Goal: Complete application form

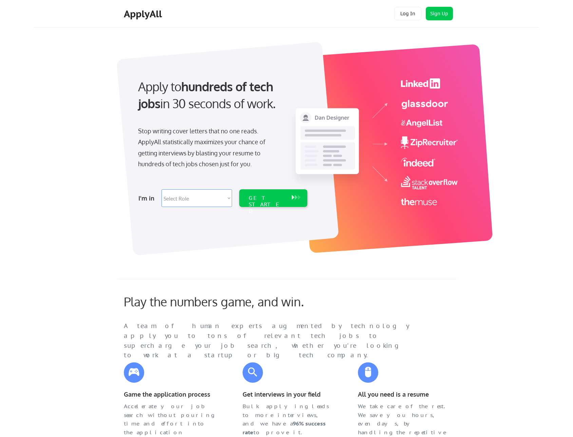
click at [180, 197] on select "Select Role Software Engineering Product Management Customer Success Sales UI/U…" at bounding box center [197, 198] width 71 height 18
click at [193, 196] on select "Select Role Software Engineering Product Management Customer Success Sales UI/U…" at bounding box center [197, 198] width 71 height 18
click at [177, 200] on select "Select Role Software Engineering Product Management Customer Success Sales UI/U…" at bounding box center [197, 198] width 71 height 18
click at [177, 201] on select "Select Role Software Engineering Product Management Customer Success Sales UI/U…" at bounding box center [197, 198] width 71 height 18
select select ""marketing___comms""
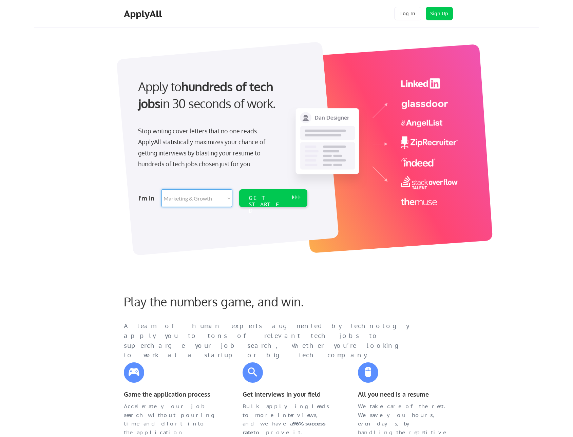
click at [162, 189] on select "Select Role Software Engineering Product Management Customer Success Sales UI/U…" at bounding box center [197, 198] width 71 height 18
select select ""marketing___comms""
click at [268, 199] on div "GET STARTED" at bounding box center [267, 205] width 36 height 20
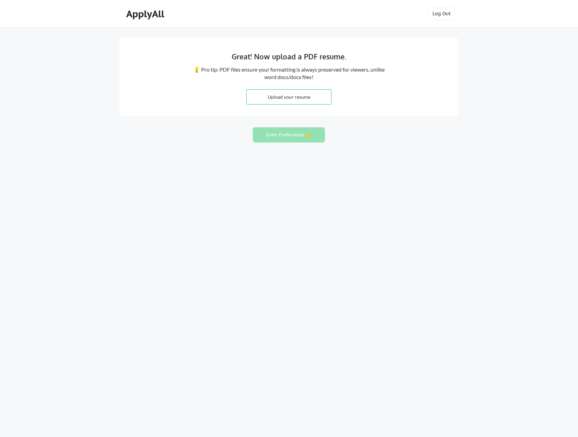
click at [261, 97] on input "file" at bounding box center [289, 97] width 84 height 15
type input "C:\fakepath\FLETCH FLETCHER .docx"
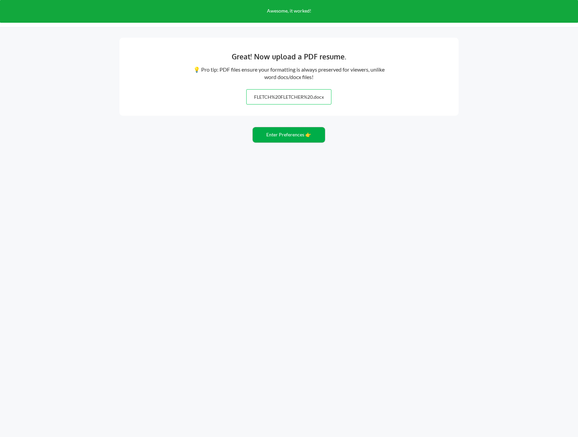
click at [272, 136] on button "Enter Preferences 👉" at bounding box center [289, 134] width 72 height 15
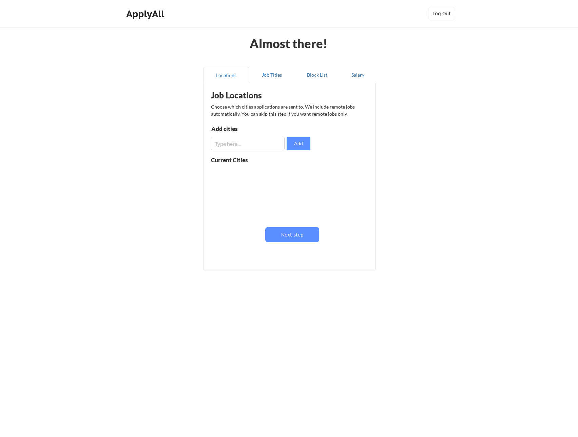
click at [220, 146] on input "input" at bounding box center [248, 144] width 74 height 14
type input "London"
click at [302, 143] on button "Add" at bounding box center [299, 144] width 24 height 14
click at [219, 145] on input "input" at bounding box center [248, 144] width 74 height 14
type input "Brighton"
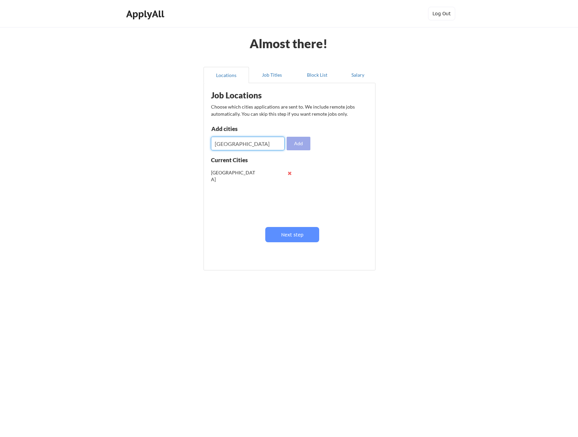
click at [297, 143] on button "Add" at bounding box center [299, 144] width 24 height 14
click at [218, 143] on input "input" at bounding box center [248, 144] width 74 height 14
type input "United Kingdom"
click at [300, 142] on button "Add" at bounding box center [299, 144] width 24 height 14
click at [220, 143] on input "input" at bounding box center [248, 144] width 74 height 14
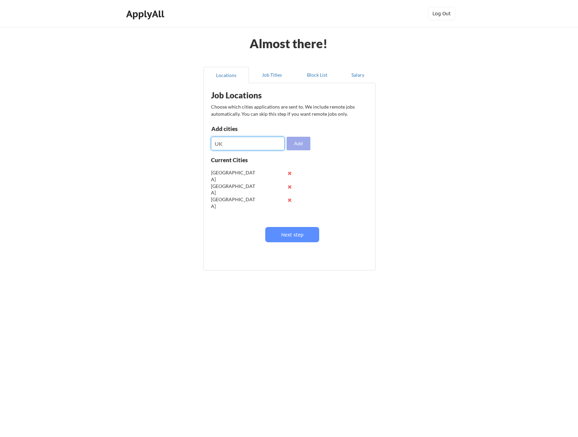
type input "UK"
click at [301, 148] on button "Add" at bounding box center [299, 144] width 24 height 14
click at [287, 238] on button "Next step" at bounding box center [292, 234] width 54 height 15
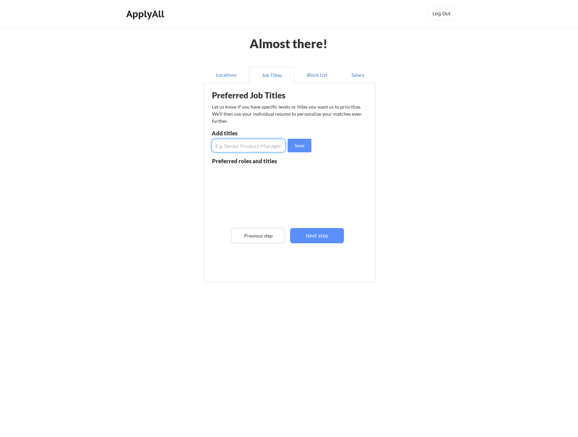
click at [226, 148] on input "input" at bounding box center [249, 146] width 74 height 14
type input "CMO"
click at [295, 148] on button "Save" at bounding box center [300, 146] width 24 height 14
click at [235, 147] on input "input" at bounding box center [249, 146] width 74 height 14
type input "Chief Marketing Officer"
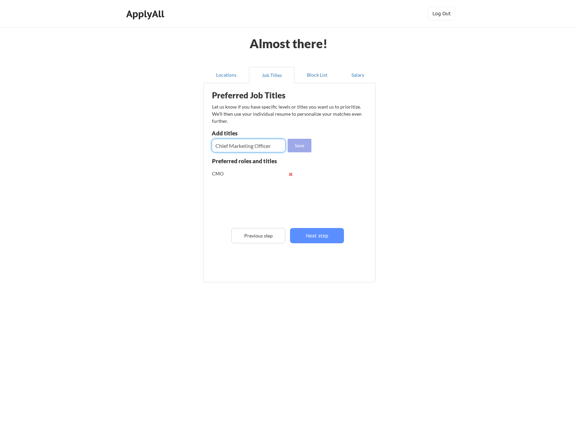
click at [296, 146] on button "Save" at bounding box center [300, 146] width 24 height 14
click at [235, 147] on input "input" at bounding box center [249, 146] width 74 height 14
type input "Head of Marketing"
click at [305, 145] on button "Save" at bounding box center [300, 146] width 24 height 14
click at [232, 145] on input "input" at bounding box center [249, 146] width 74 height 14
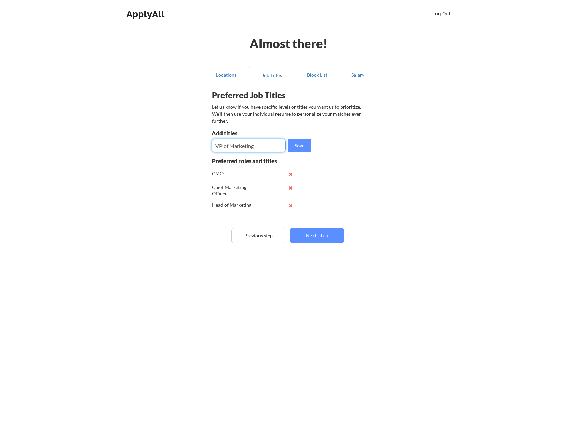
type input "VP of Marketing"
click at [302, 150] on button "Save" at bounding box center [300, 146] width 24 height 14
click at [237, 150] on input "input" at bounding box center [249, 146] width 74 height 14
type input "Creative Director"
drag, startPoint x: 304, startPoint y: 146, endPoint x: 267, endPoint y: 148, distance: 37.0
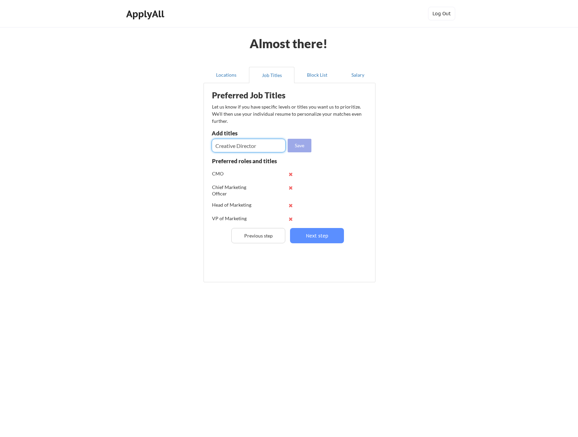
click at [303, 146] on button "Save" at bounding box center [300, 146] width 24 height 14
click at [242, 144] on input "input" at bounding box center [249, 146] width 74 height 14
type input "Head of Brand"
click at [295, 148] on button "Save" at bounding box center [300, 146] width 24 height 14
click at [315, 235] on button "Next step" at bounding box center [317, 235] width 54 height 15
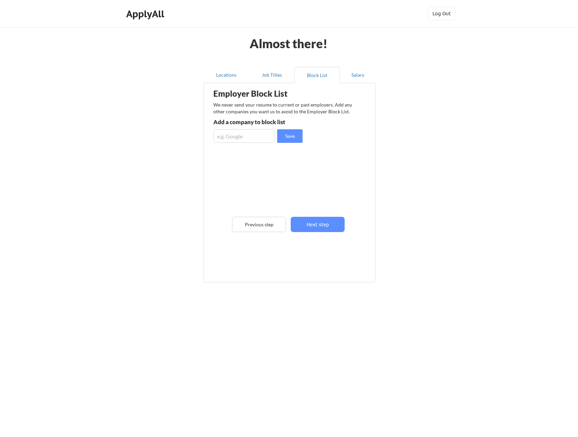
click at [226, 136] on input "input" at bounding box center [244, 136] width 62 height 14
type input "Velsera"
click at [167, 169] on div "Almost there! Locations Job Titles Block List Salary Employer Block List We nev…" at bounding box center [289, 218] width 578 height 437
click at [328, 225] on button "Next step" at bounding box center [318, 224] width 54 height 15
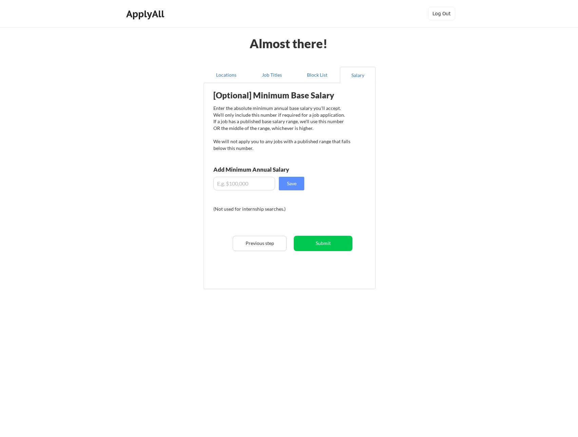
click at [235, 183] on input "input" at bounding box center [244, 184] width 62 height 14
drag, startPoint x: 233, startPoint y: 183, endPoint x: 208, endPoint y: 180, distance: 25.3
click at [208, 180] on div "[Optional] Minimum Base Salary Enter the absolute minimum annual base salary yo…" at bounding box center [290, 184] width 167 height 194
type input "$220,000"
click at [299, 187] on button "Save" at bounding box center [291, 184] width 25 height 14
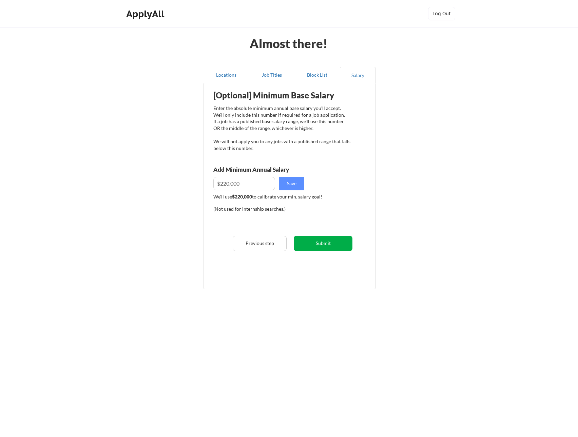
click at [303, 247] on button "Submit" at bounding box center [323, 243] width 59 height 15
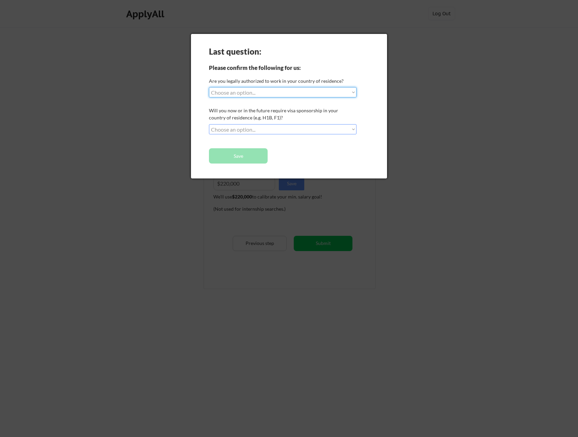
click at [226, 93] on select "Choose an option... Yes, I am a US Citizen Yes, I am a Canadian Citizen Yes, I …" at bounding box center [283, 92] width 148 height 10
select select ""yes__i_am_an_other_permanent_resident""
click at [209, 87] on select "Choose an option... Yes, I am a US Citizen Yes, I am a Canadian Citizen Yes, I …" at bounding box center [283, 92] width 148 height 10
click at [215, 130] on select "Choose an option... No, I will not need sponsorship Yes, I will need sponsorship" at bounding box center [283, 129] width 148 height 10
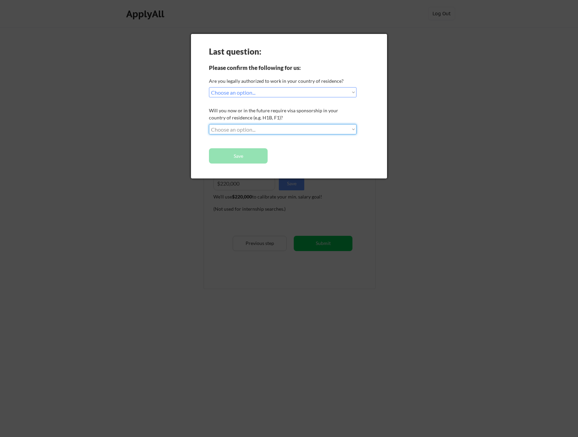
select select ""no__i_will_not_need_sponsorship""
click at [209, 124] on select "Choose an option... No, I will not need sponsorship Yes, I will need sponsorship" at bounding box center [283, 129] width 148 height 10
click at [224, 156] on button "Save" at bounding box center [238, 155] width 59 height 15
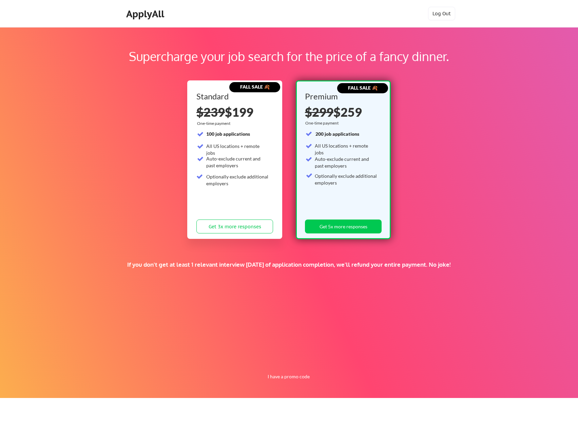
click at [116, 121] on div "Supercharge your job search for the price of a fancy dinner. FALL SALE 🍂 Standa…" at bounding box center [289, 212] width 578 height 371
